Goal: Task Accomplishment & Management: Use online tool/utility

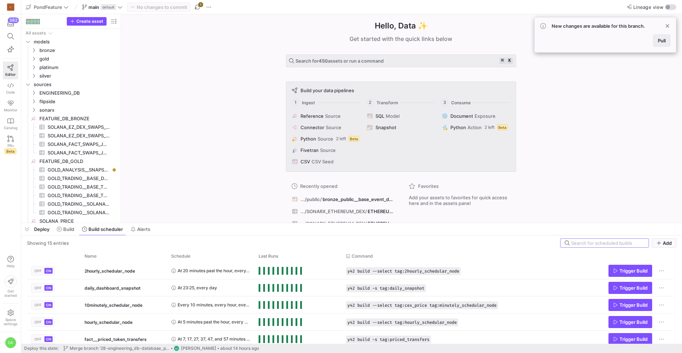
click at [659, 42] on span "Pull" at bounding box center [662, 41] width 8 height 6
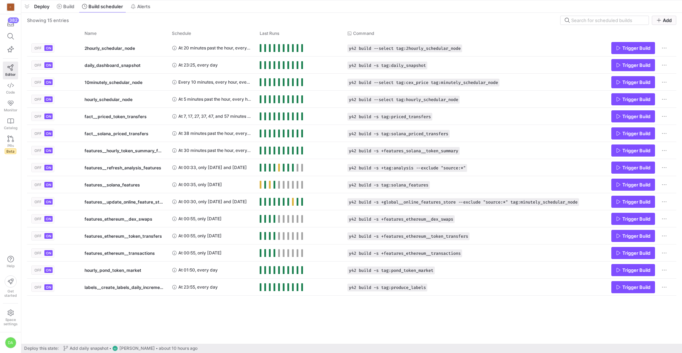
drag, startPoint x: 219, startPoint y: 223, endPoint x: 223, endPoint y: -31, distance: 254.1
click at [223, 0] on html "C 382 Editor Code Monitor Catalog PRs Beta Help Get started Space settings DA P…" at bounding box center [341, 176] width 682 height 353
click at [150, 7] on span "Alerts" at bounding box center [143, 7] width 13 height 6
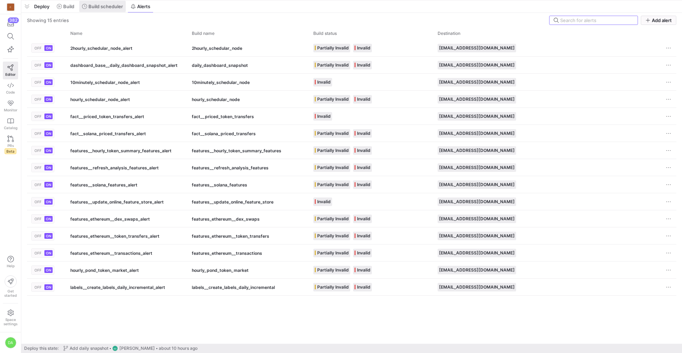
click at [105, 7] on span "Build scheduler" at bounding box center [105, 7] width 34 height 6
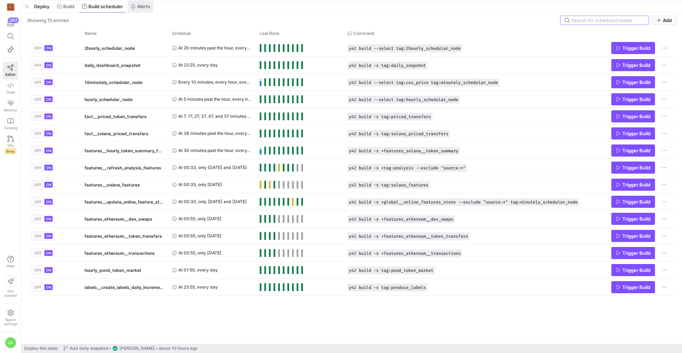
click at [138, 7] on span "Alerts" at bounding box center [143, 7] width 13 height 6
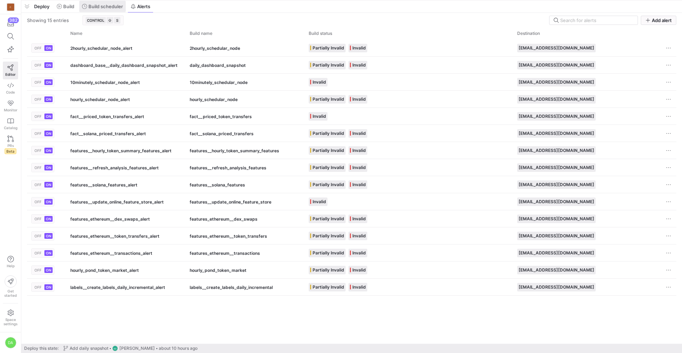
click at [107, 9] on span "Build scheduler" at bounding box center [105, 7] width 34 height 6
